Goal: Task Accomplishment & Management: Manage account settings

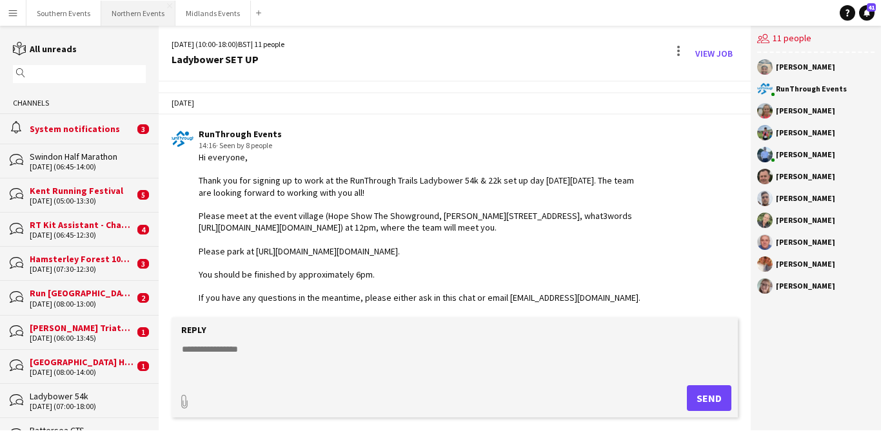
scroll to position [496, 0]
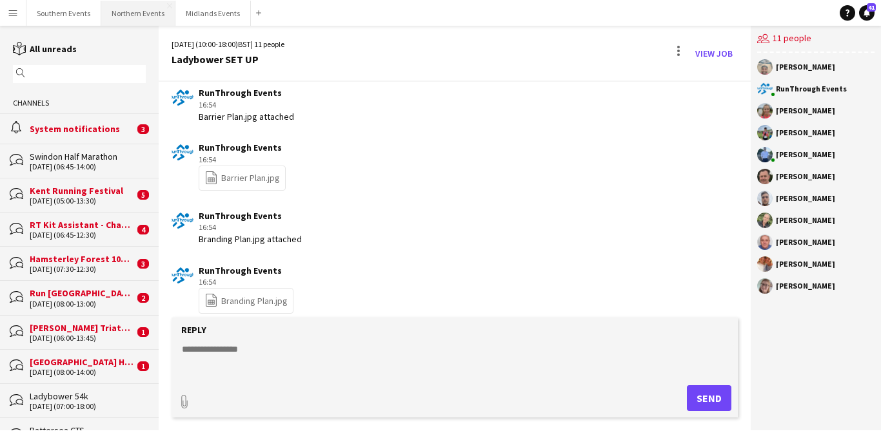
click at [142, 13] on button "Northern Events Close" at bounding box center [138, 13] width 74 height 25
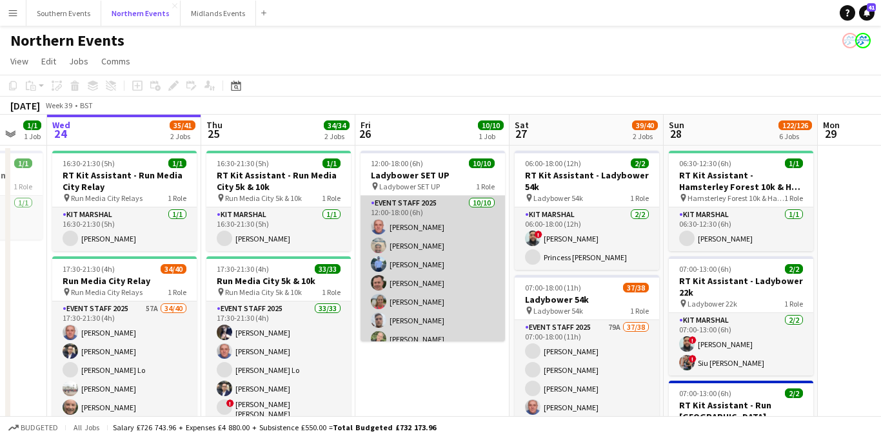
scroll to position [0, 417]
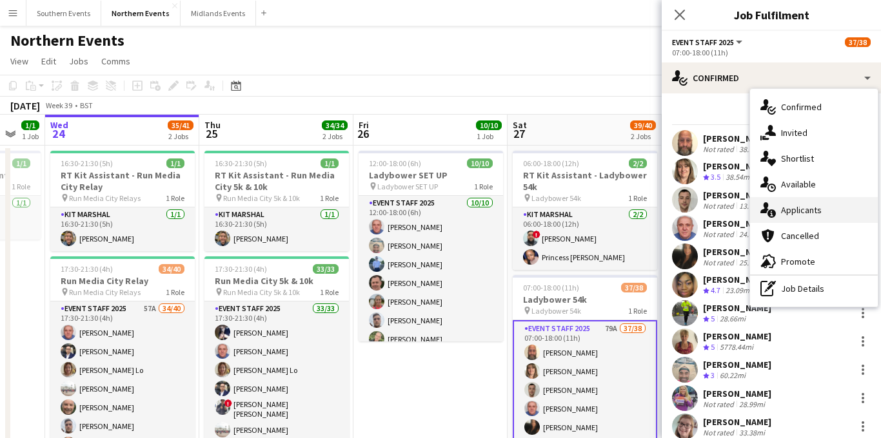
click at [794, 208] on span "Applicants" at bounding box center [801, 210] width 41 height 12
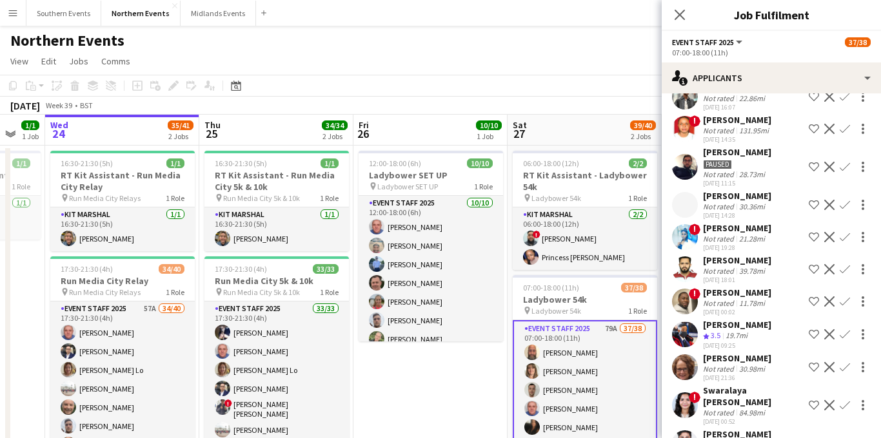
scroll to position [0, 0]
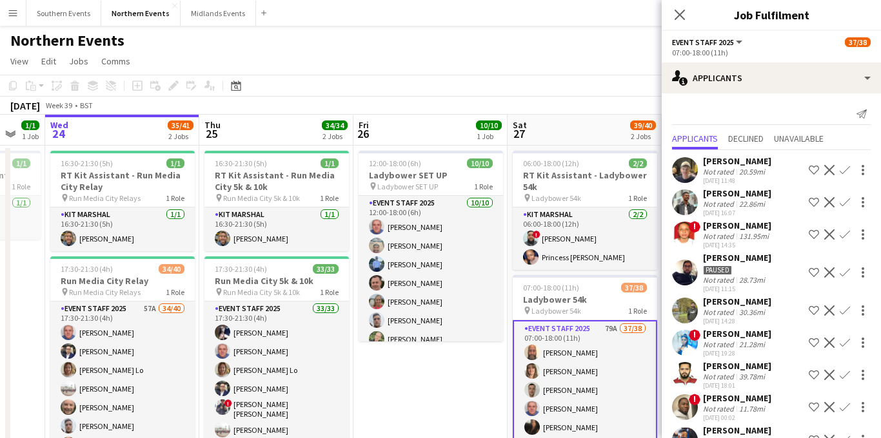
click at [762, 172] on div "20.59mi" at bounding box center [751, 172] width 31 height 10
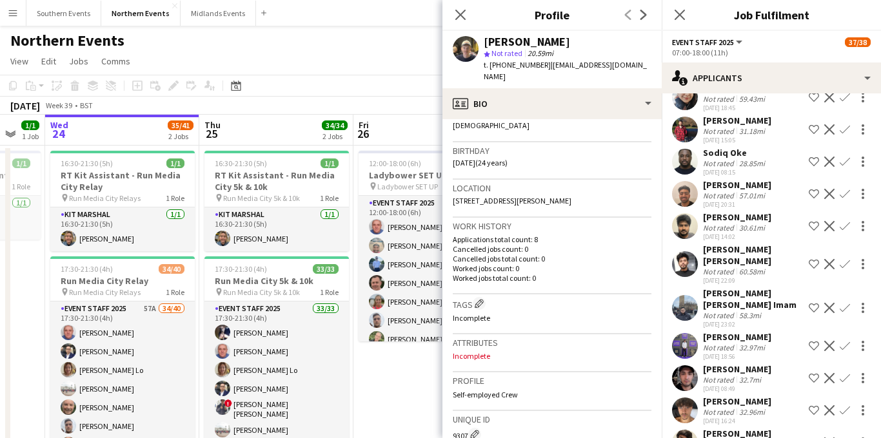
scroll to position [2000, 0]
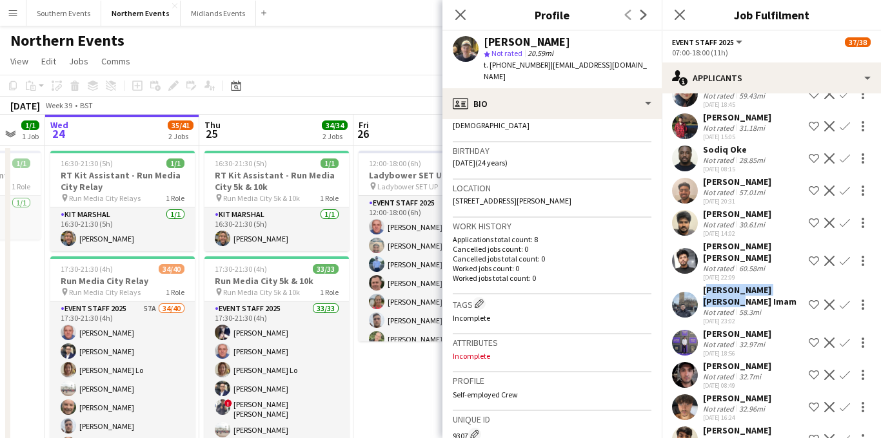
drag, startPoint x: 801, startPoint y: 290, endPoint x: 703, endPoint y: 291, distance: 97.4
click at [703, 291] on div "[PERSON_NAME] [PERSON_NAME] Imam Not rated 58.3mi [DATE] 23:02 Shortlist crew D…" at bounding box center [771, 304] width 219 height 41
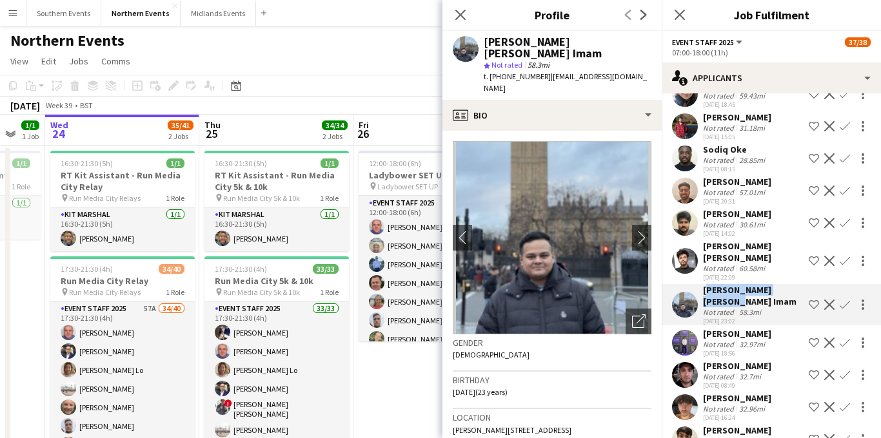
copy div "[PERSON_NAME] [PERSON_NAME] Imam"
click at [847, 300] on app-icon "Confirm" at bounding box center [845, 305] width 10 height 10
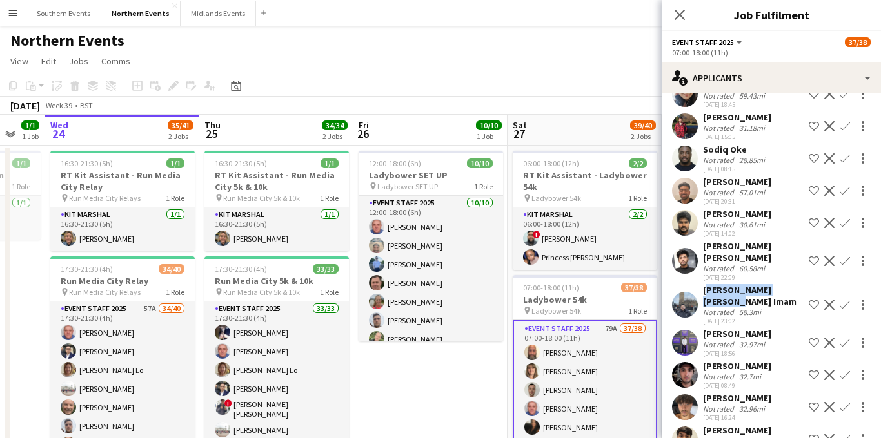
click at [843, 300] on app-icon "Confirm" at bounding box center [845, 305] width 10 height 10
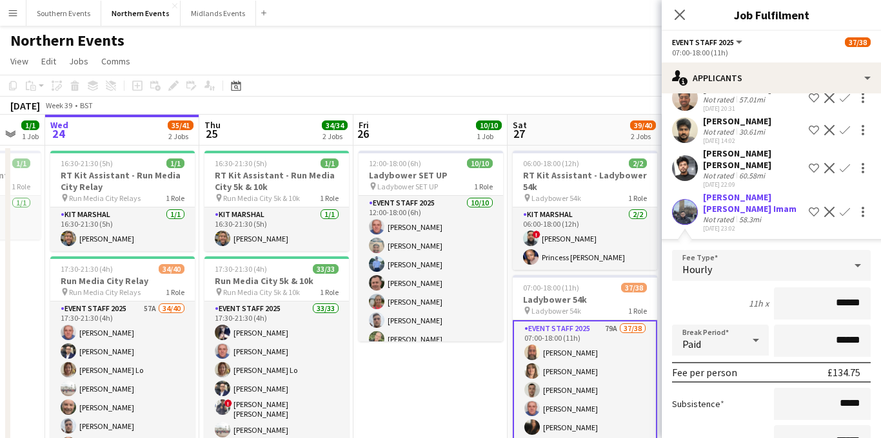
scroll to position [2237, 0]
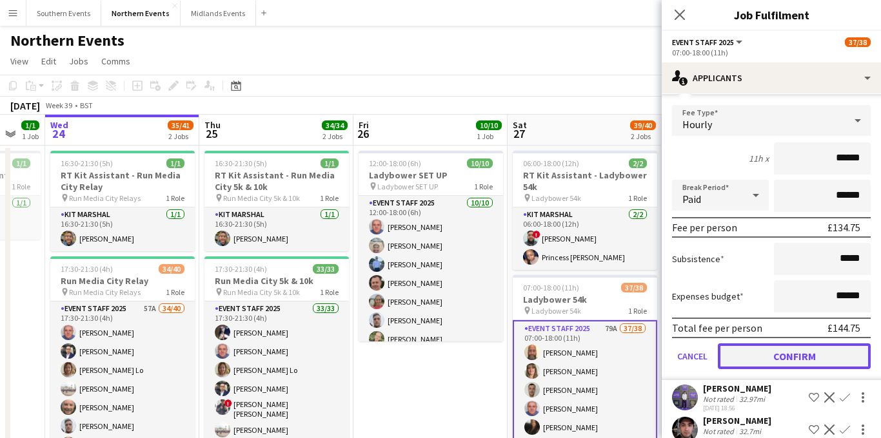
click at [795, 346] on button "Confirm" at bounding box center [794, 357] width 153 height 26
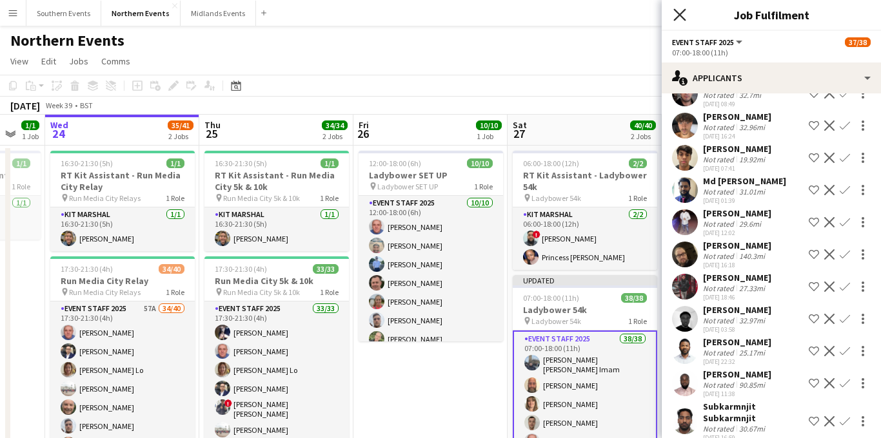
scroll to position [1912, 0]
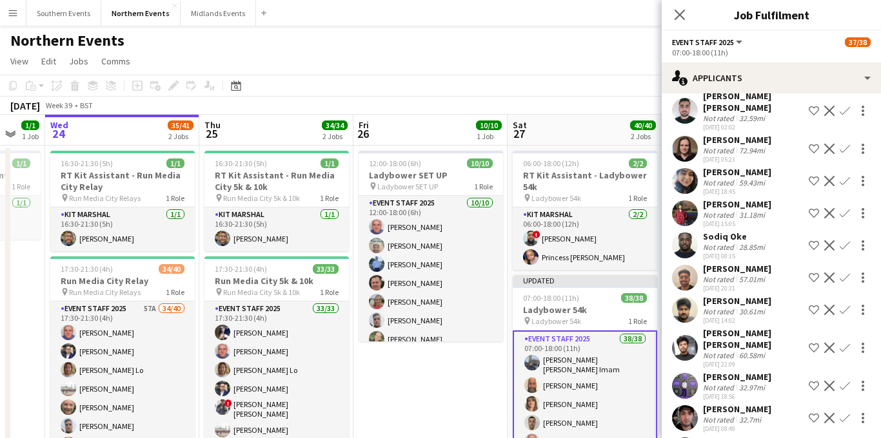
click at [678, 16] on icon at bounding box center [679, 15] width 10 height 10
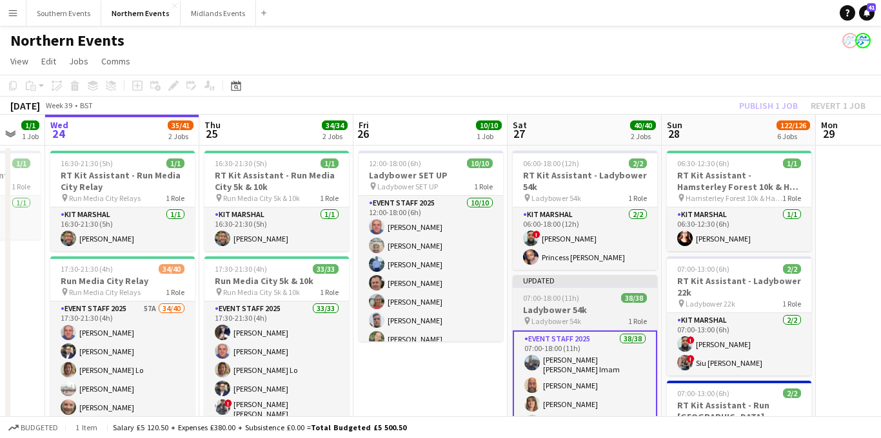
click at [587, 301] on div "07:00-18:00 (11h) 38/38" at bounding box center [585, 298] width 144 height 10
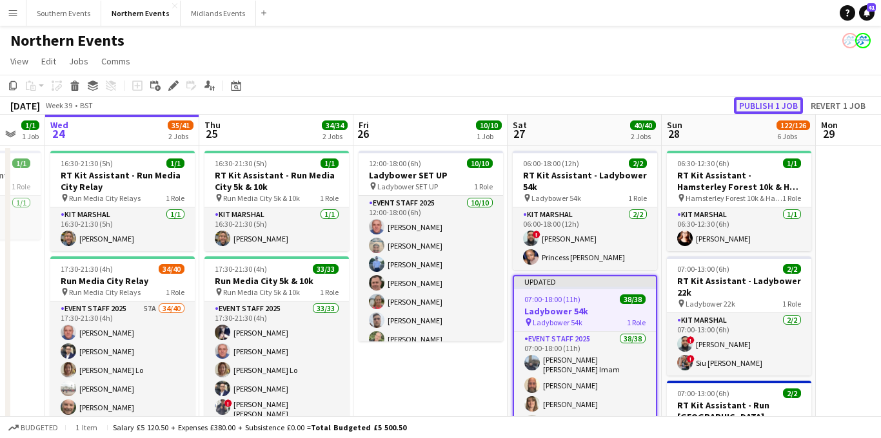
click at [762, 104] on button "Publish 1 job" at bounding box center [768, 105] width 69 height 17
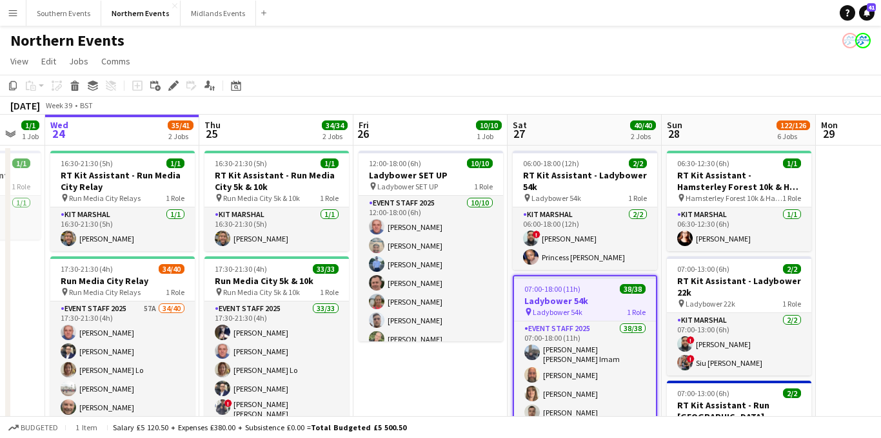
click at [14, 10] on app-icon "Menu" at bounding box center [13, 13] width 10 height 10
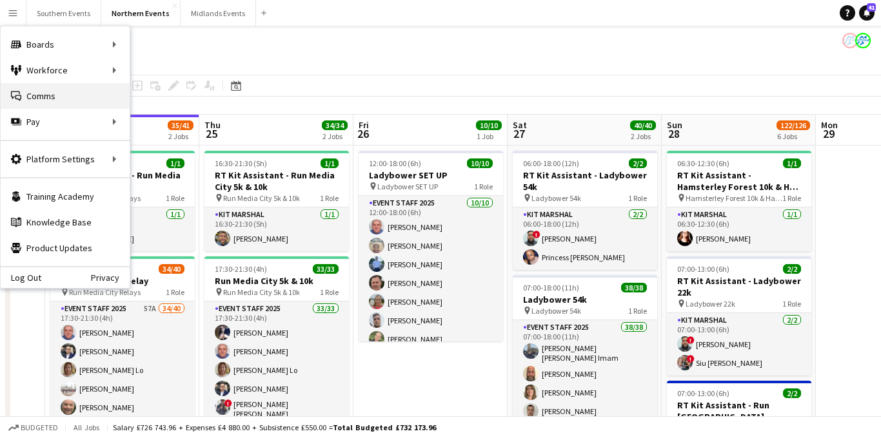
click at [39, 92] on link "Comms Comms" at bounding box center [65, 96] width 129 height 26
